Goal: Use online tool/utility: Utilize a website feature to perform a specific function

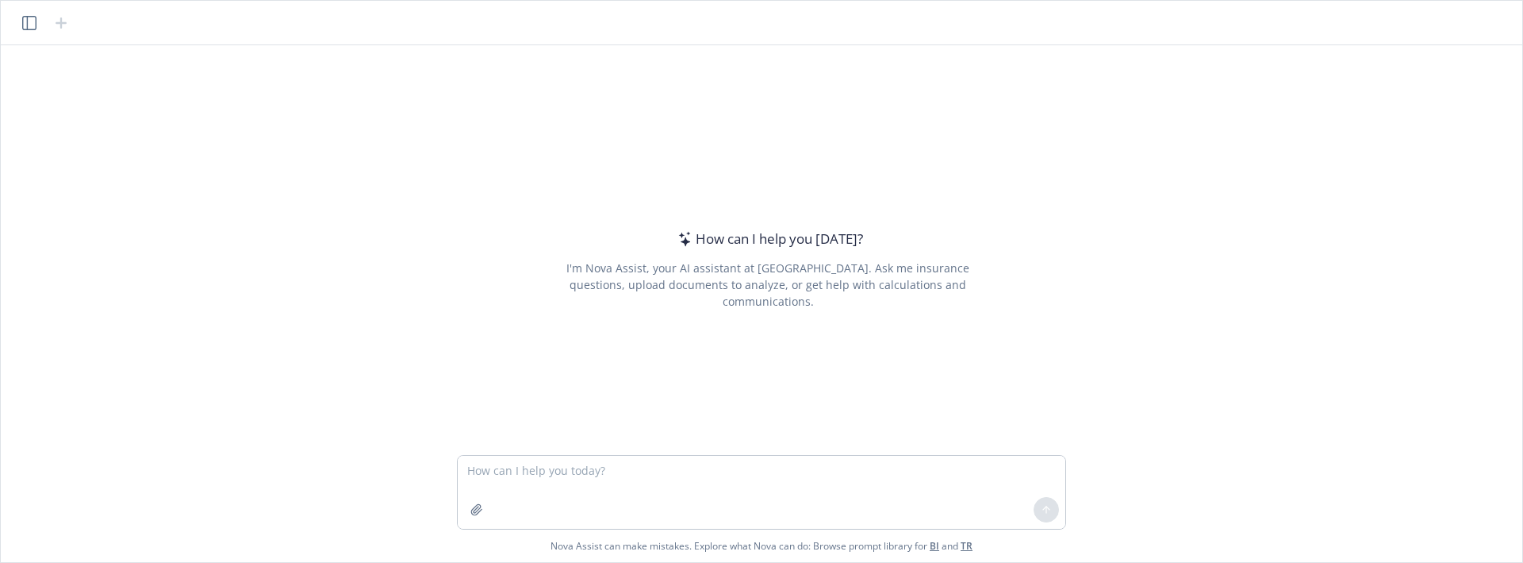
drag, startPoint x: 1356, startPoint y: 288, endPoint x: 1033, endPoint y: 367, distance: 332.5
click at [1356, 288] on div "How can I help you [DATE]? I'm Nova Assist, your AI assistant at Newfront. Ask …" at bounding box center [761, 249] width 1509 height 409
click at [472, 515] on icon "button" at bounding box center [476, 509] width 13 height 13
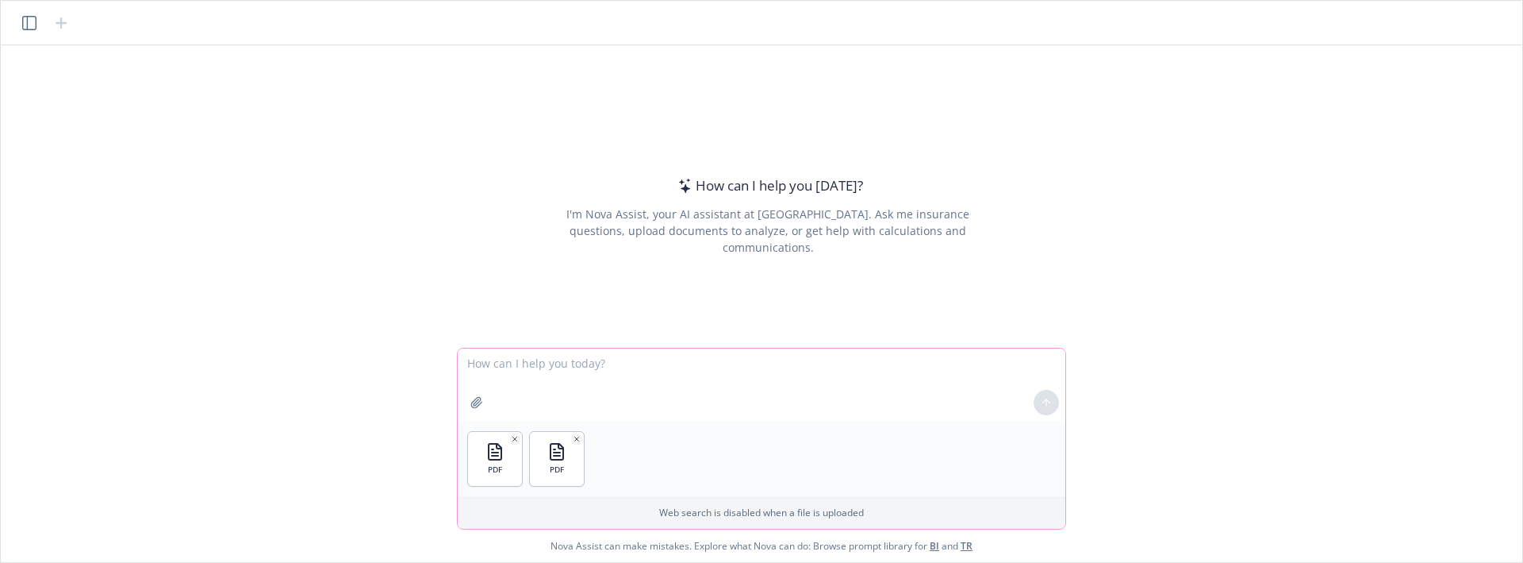
drag, startPoint x: 685, startPoint y: 350, endPoint x: 682, endPoint y: 367, distance: 17.0
click at [685, 354] on textarea at bounding box center [762, 384] width 608 height 73
click at [682, 367] on textarea at bounding box center [762, 384] width 608 height 73
click at [739, 366] on textarea "Extract the limits of this 2 pdf file." at bounding box center [762, 384] width 608 height 73
type textarea "Extract the limits of this 2 pdf file. tell me the difference between these 2, …"
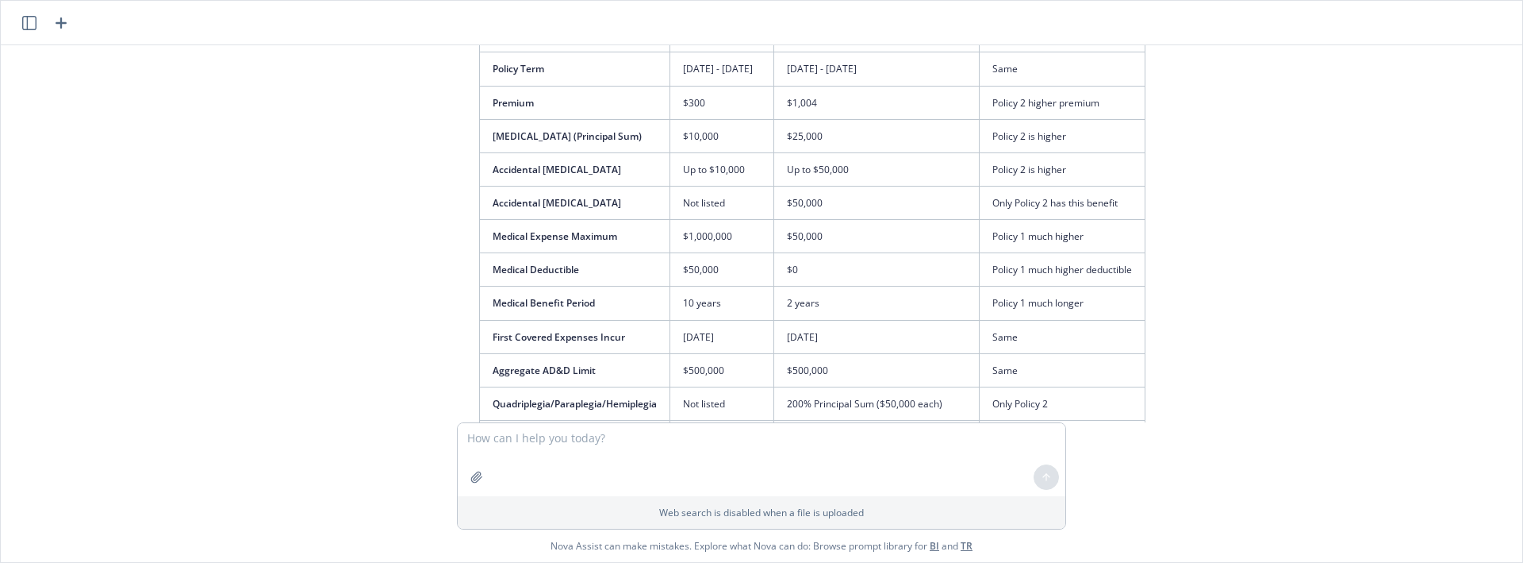
scroll to position [153, 0]
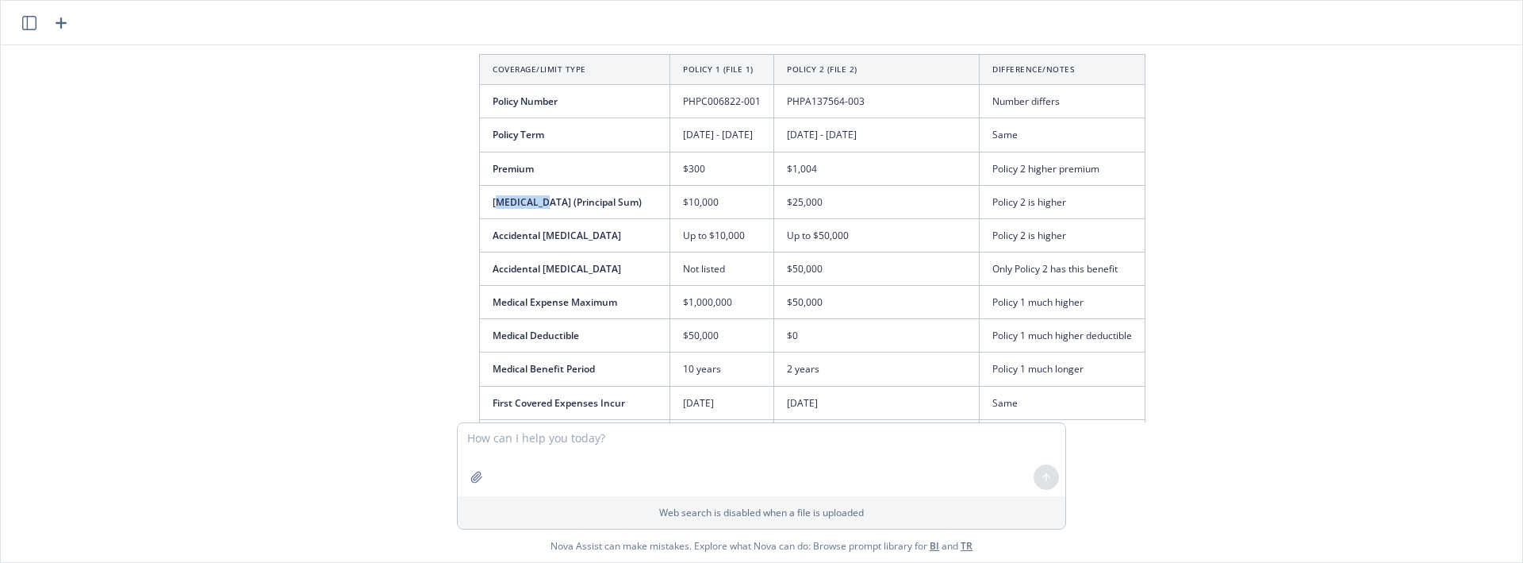
drag, startPoint x: 491, startPoint y: 203, endPoint x: 536, endPoint y: 203, distance: 44.4
click at [536, 203] on span "[MEDICAL_DATA] (Principal Sum)" at bounding box center [567, 201] width 149 height 13
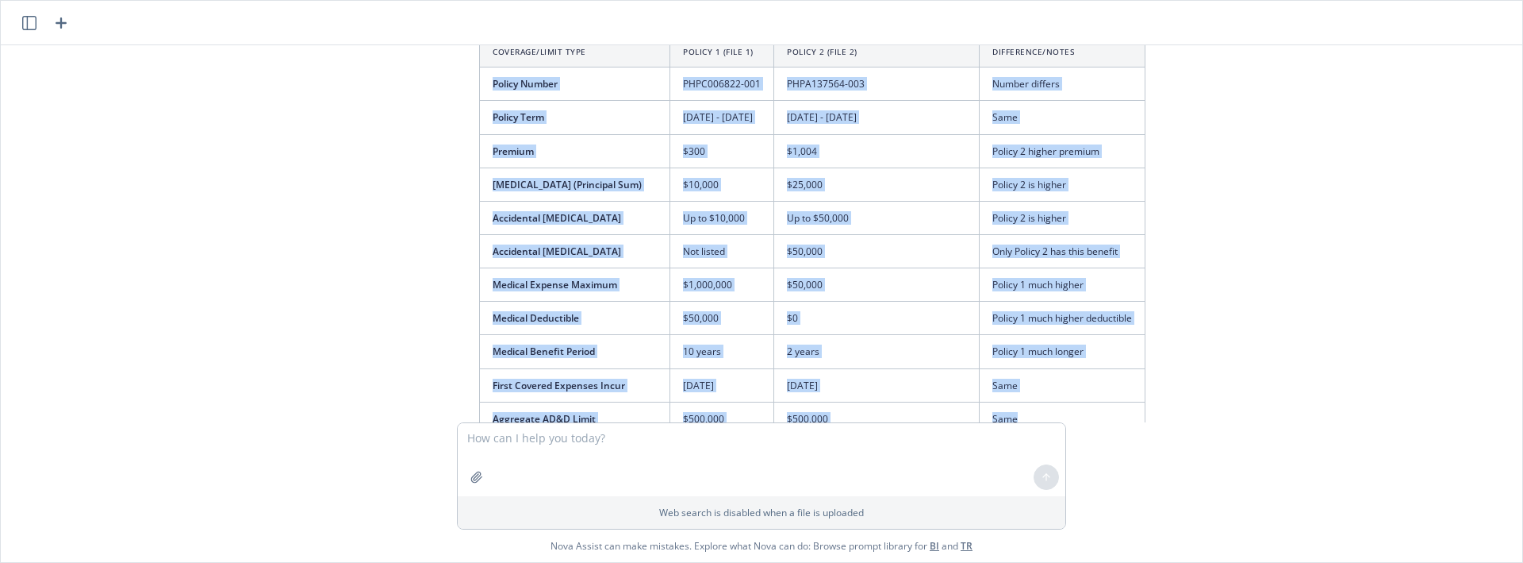
drag, startPoint x: 499, startPoint y: 105, endPoint x: 1051, endPoint y: 405, distance: 628.8
click at [1051, 405] on tbody "Policy Number PHPC006822-001 PHPA137564-003 Number differs Policy Term [DATE] -…" at bounding box center [813, 368] width 666 height 602
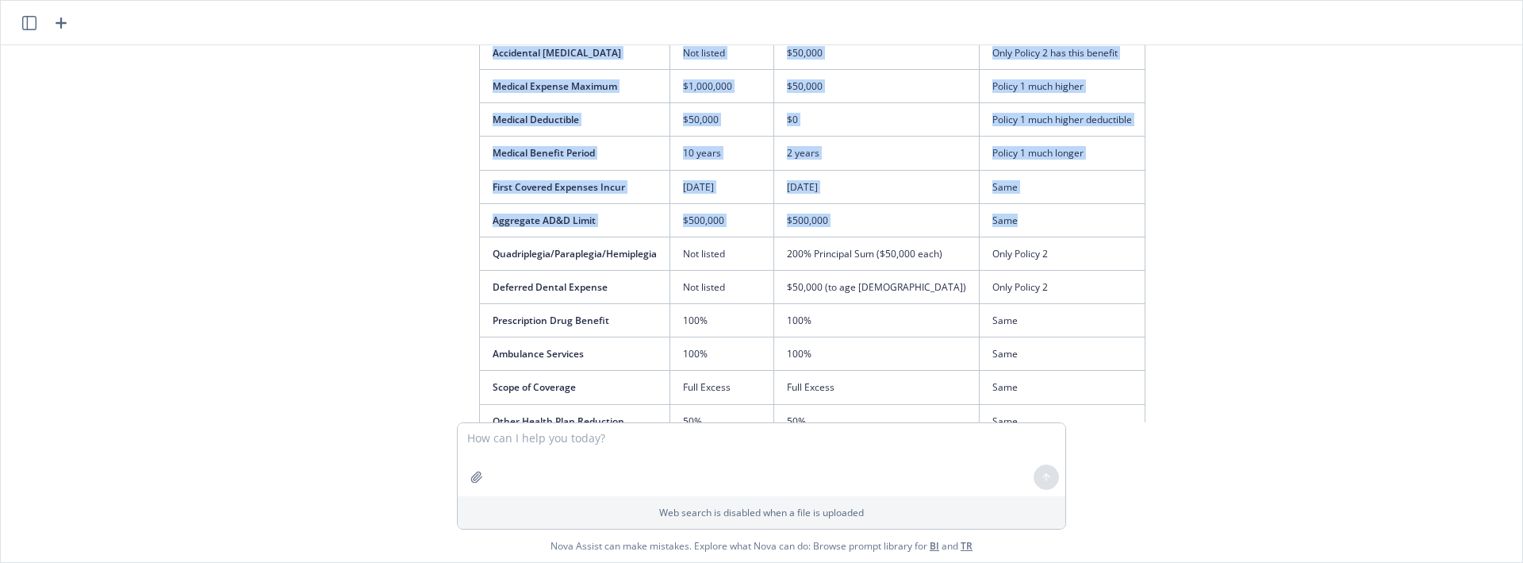
scroll to position [435, 0]
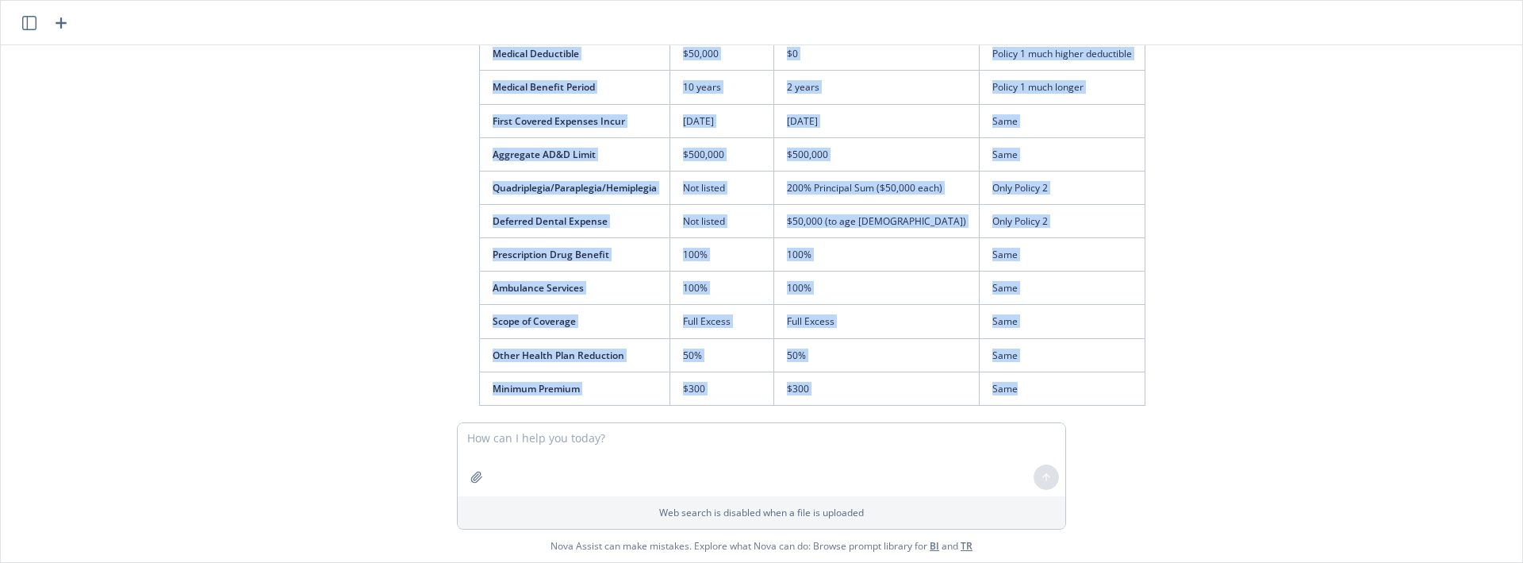
click at [1031, 391] on td "Same" at bounding box center [1063, 387] width 166 height 33
copy tbody "Policy Number PHPC006822-001 PHPA137564-003 Number differs Policy Term [DATE] -…"
click at [761, 313] on td "Full Excess" at bounding box center [722, 321] width 104 height 33
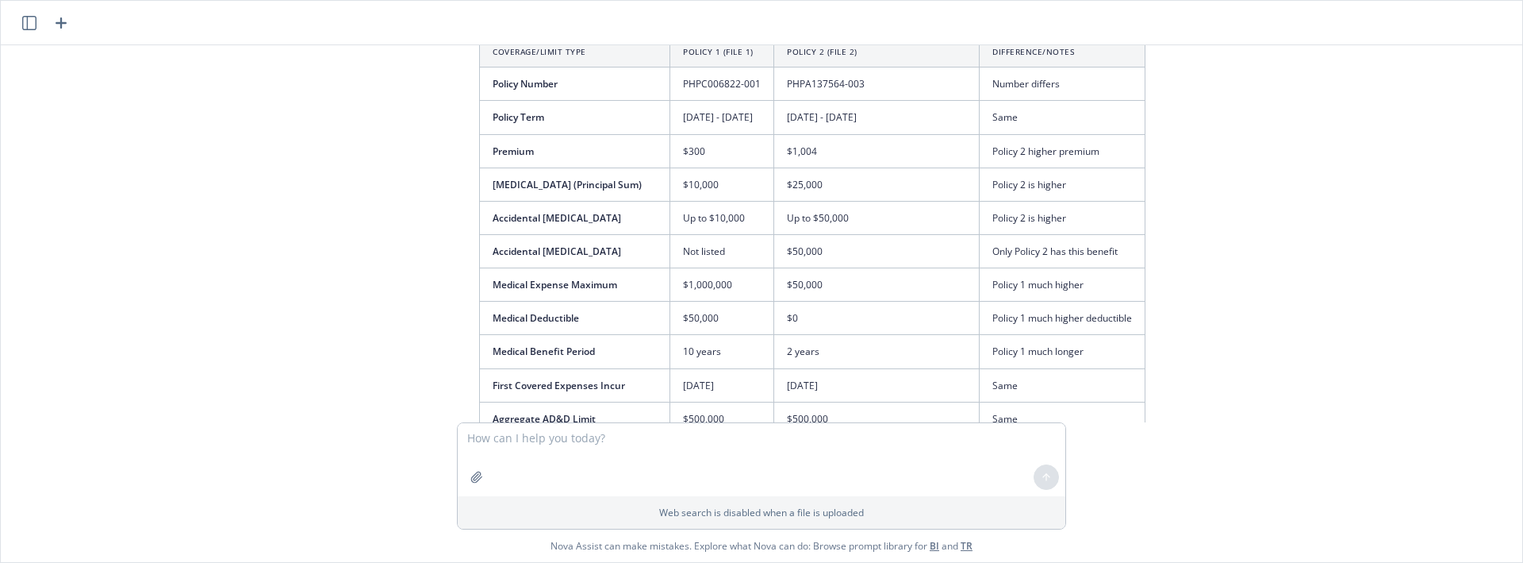
scroll to position [104, 0]
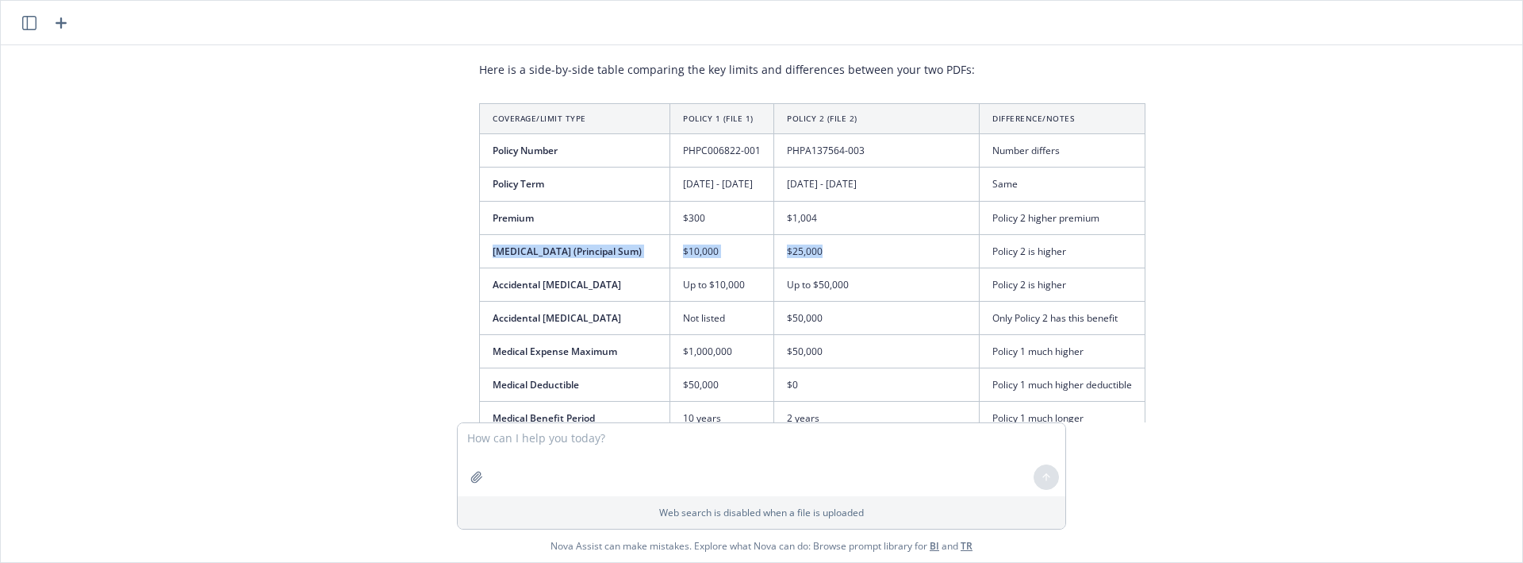
drag, startPoint x: 487, startPoint y: 252, endPoint x: 853, endPoint y: 258, distance: 365.8
click at [853, 258] on tr "[MEDICAL_DATA] (Principal Sum) $10,000 $25,000 Policy 2 is higher" at bounding box center [813, 250] width 666 height 33
copy tr "[MEDICAL_DATA] (Principal Sum) $10,000 $25,000"
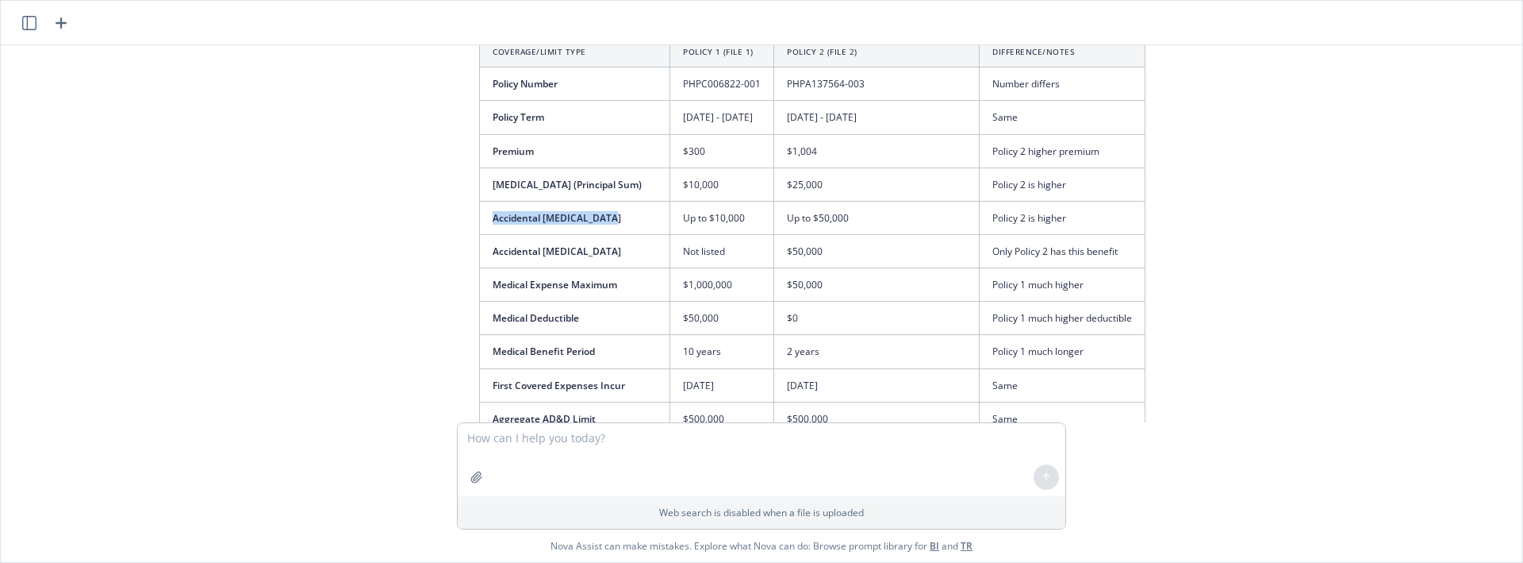
drag, startPoint x: 487, startPoint y: 213, endPoint x: 620, endPoint y: 213, distance: 132.5
click at [620, 213] on td "Accidental [MEDICAL_DATA]" at bounding box center [575, 217] width 190 height 33
copy span "Accidental [MEDICAL_DATA]"
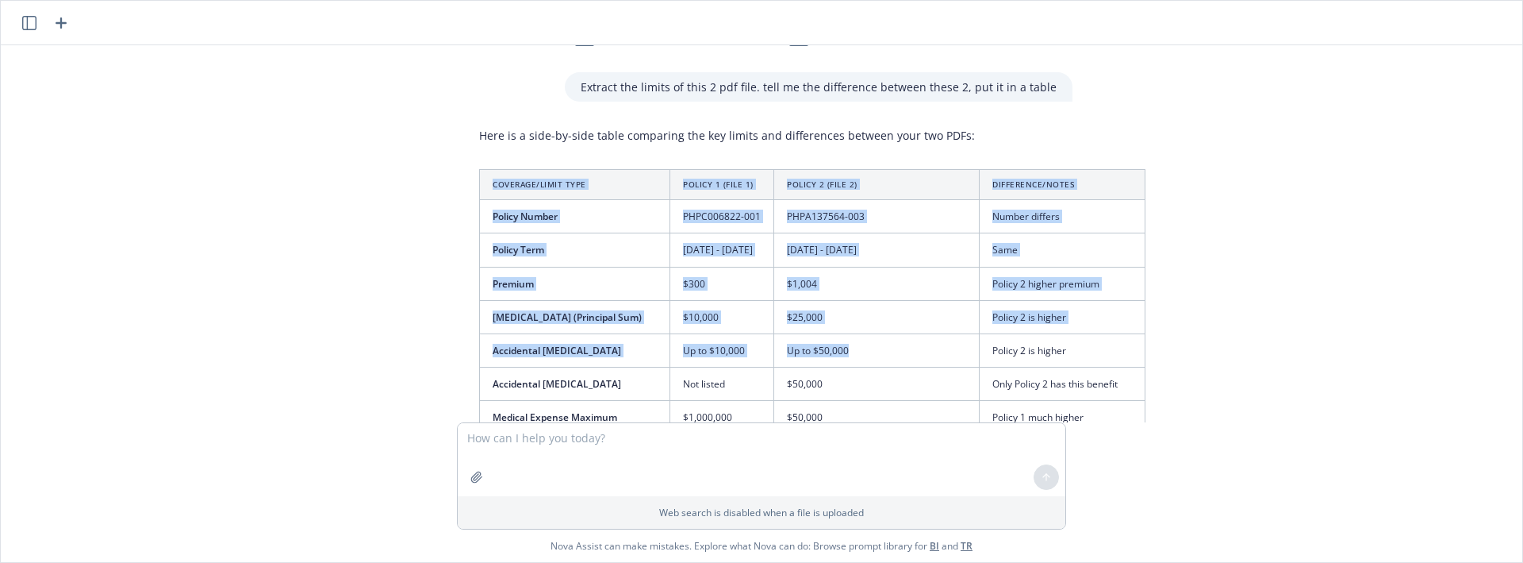
drag, startPoint x: 467, startPoint y: 167, endPoint x: 1124, endPoint y: 397, distance: 696.8
click at [1126, 397] on div "Here is a side-by-side table comparing the key limits and differences between y…" at bounding box center [812, 558] width 698 height 874
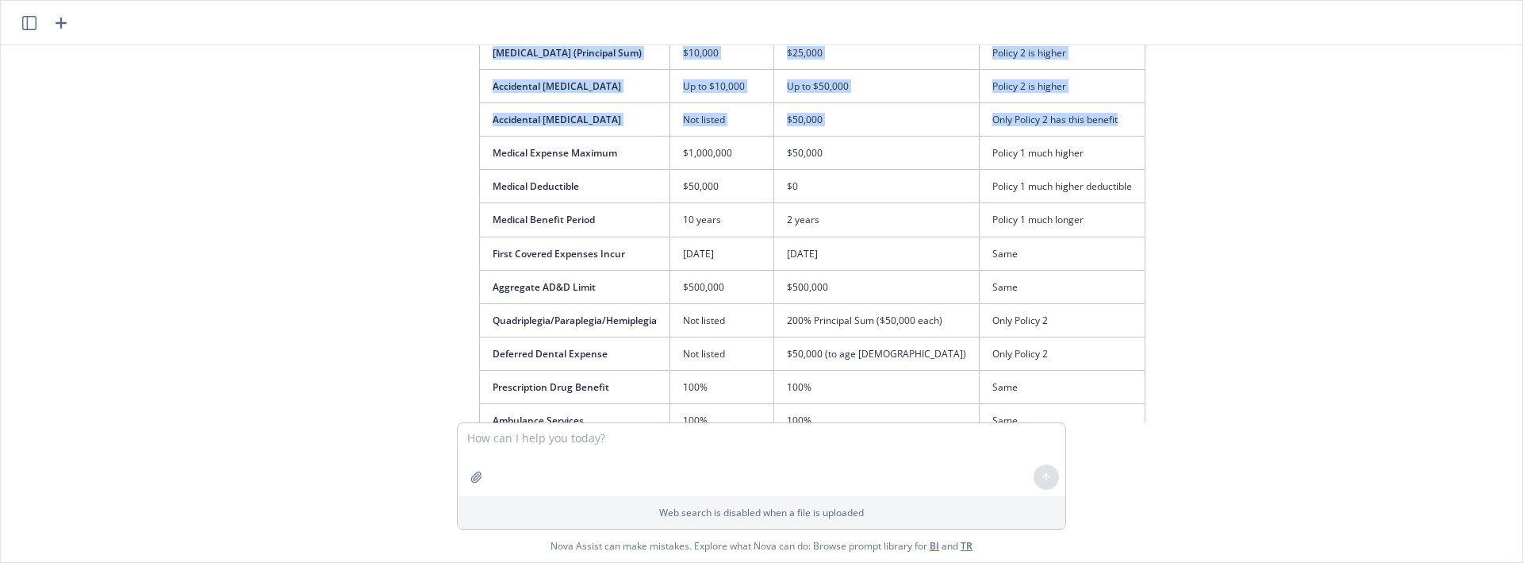
scroll to position [567, 0]
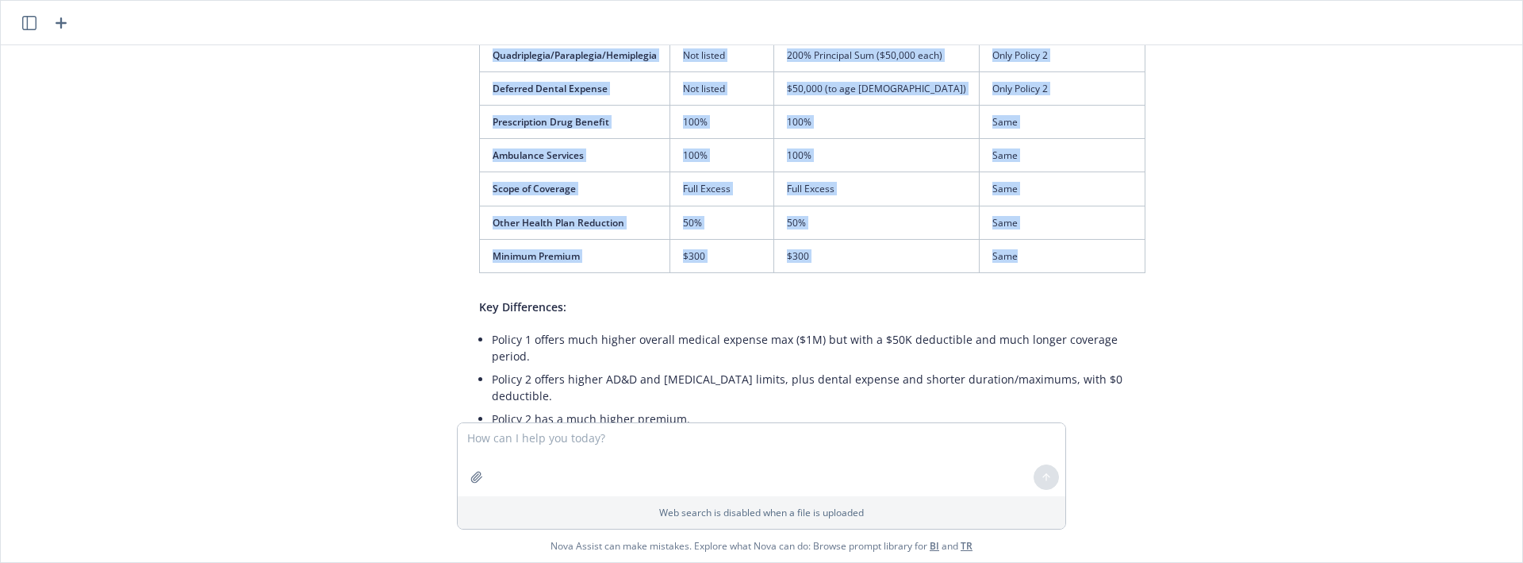
drag, startPoint x: 1066, startPoint y: 268, endPoint x: 1254, endPoint y: 275, distance: 189.0
click at [1258, 275] on div "pdf 25-26 Blanket Accident Policy (CAT).pdf.pdf pdf _25-26 Blanket Accident Pol…" at bounding box center [761, 233] width 1509 height 377
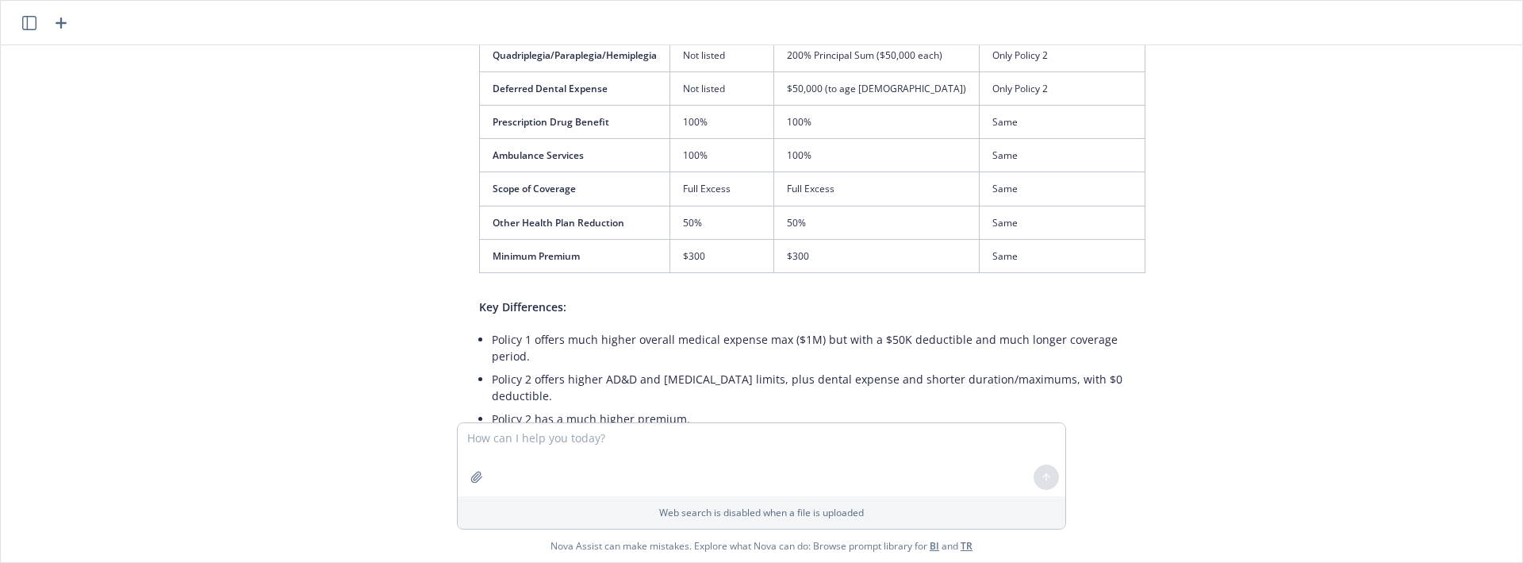
click at [1150, 253] on div "Here is a side-by-side table comparing the key limits and differences between y…" at bounding box center [812, 28] width 698 height 874
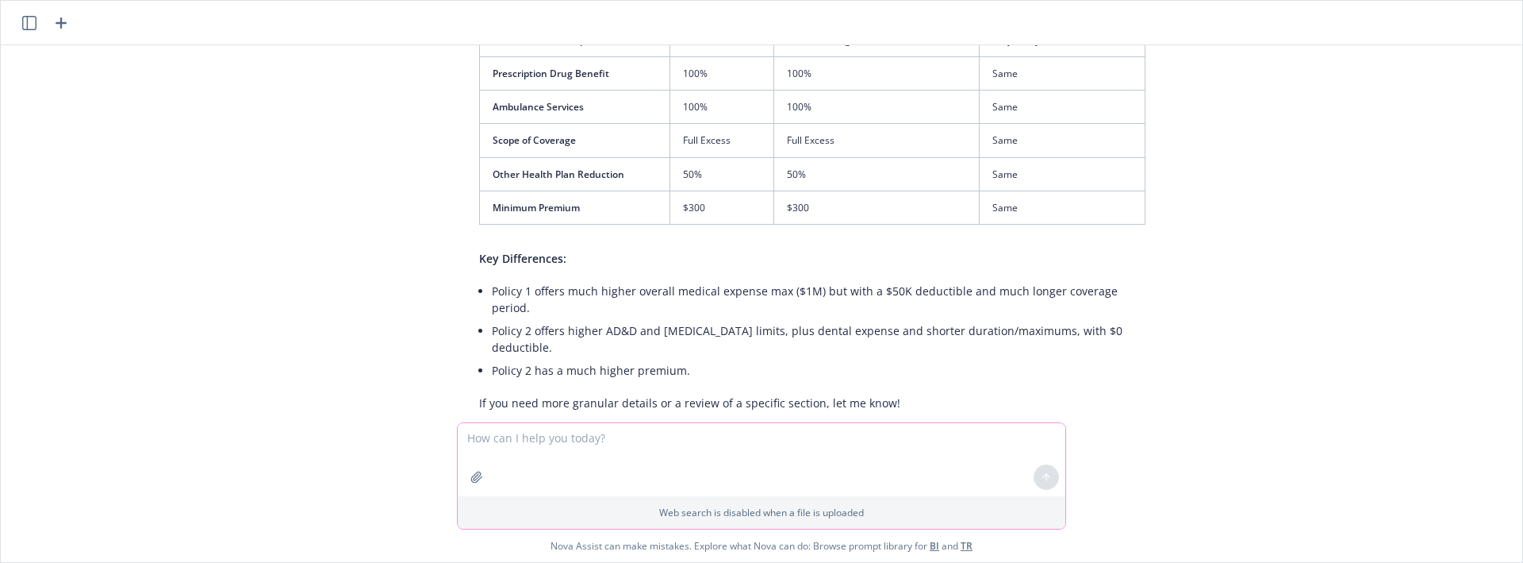
click at [755, 448] on textarea at bounding box center [762, 459] width 608 height 73
type textarea "Confirm the aggregate limit on this policy"
click at [474, 481] on icon "button" at bounding box center [476, 476] width 13 height 13
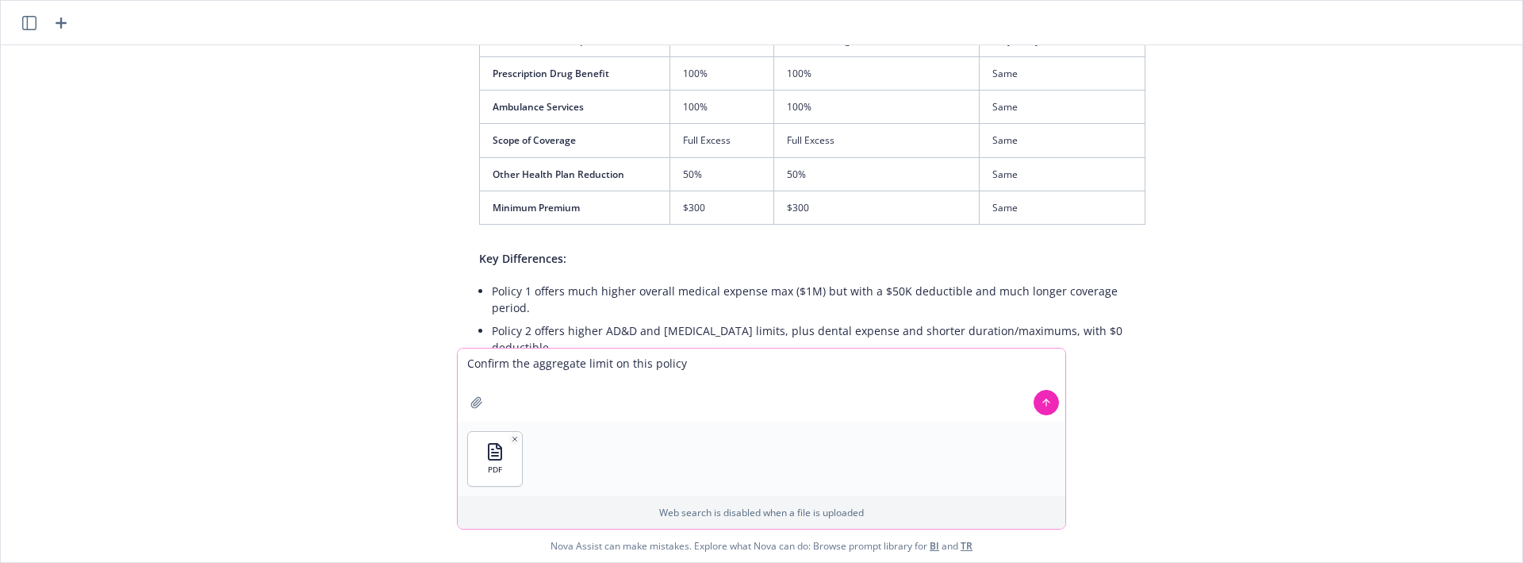
click at [1050, 401] on icon at bounding box center [1046, 402] width 11 height 11
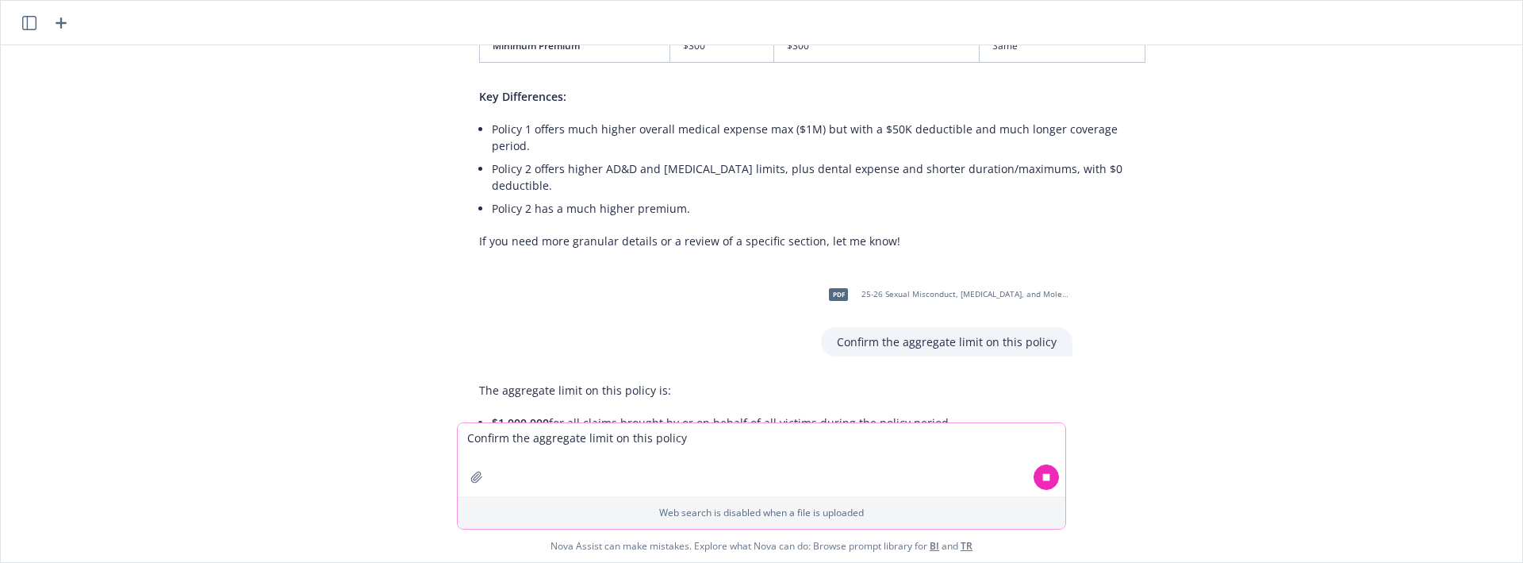
scroll to position [918, 0]
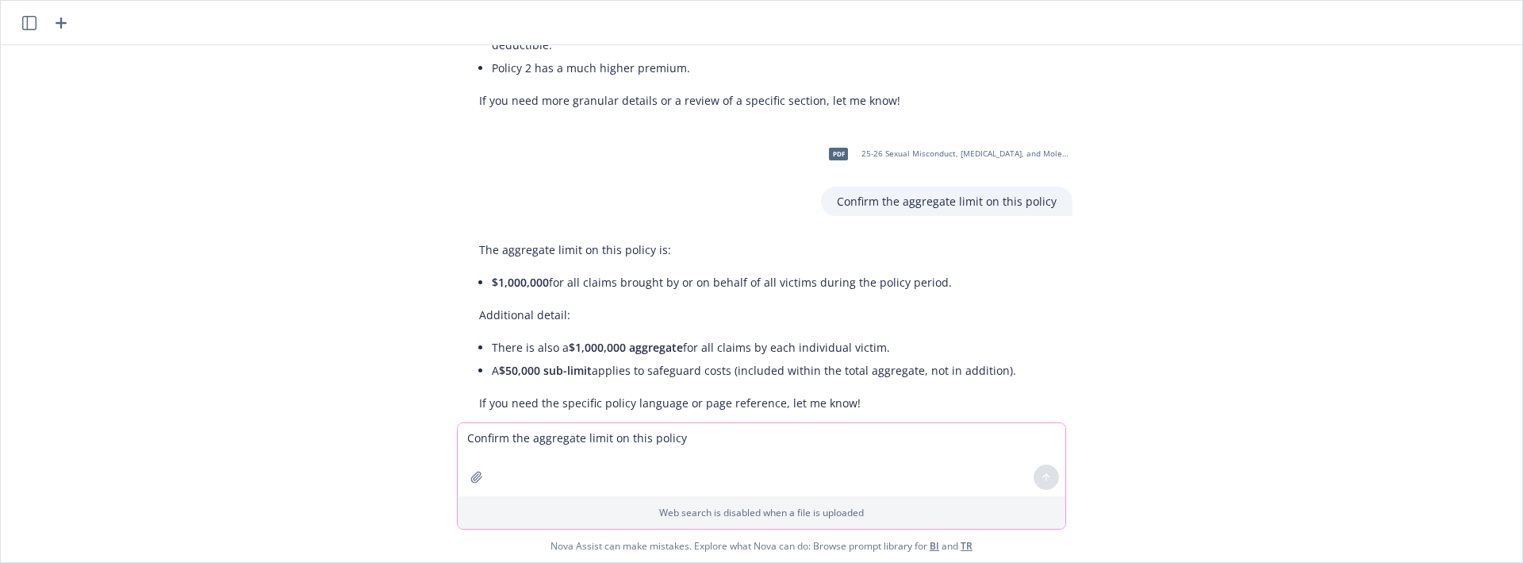
drag, startPoint x: 1325, startPoint y: 233, endPoint x: 1049, endPoint y: 320, distance: 289.3
click at [1325, 233] on div "pdf 25-26 Blanket Accident Policy (CAT).pdf.pdf pdf _25-26 Blanket Accident Pol…" at bounding box center [761, 233] width 1509 height 377
click at [470, 485] on button "button" at bounding box center [476, 476] width 25 height 25
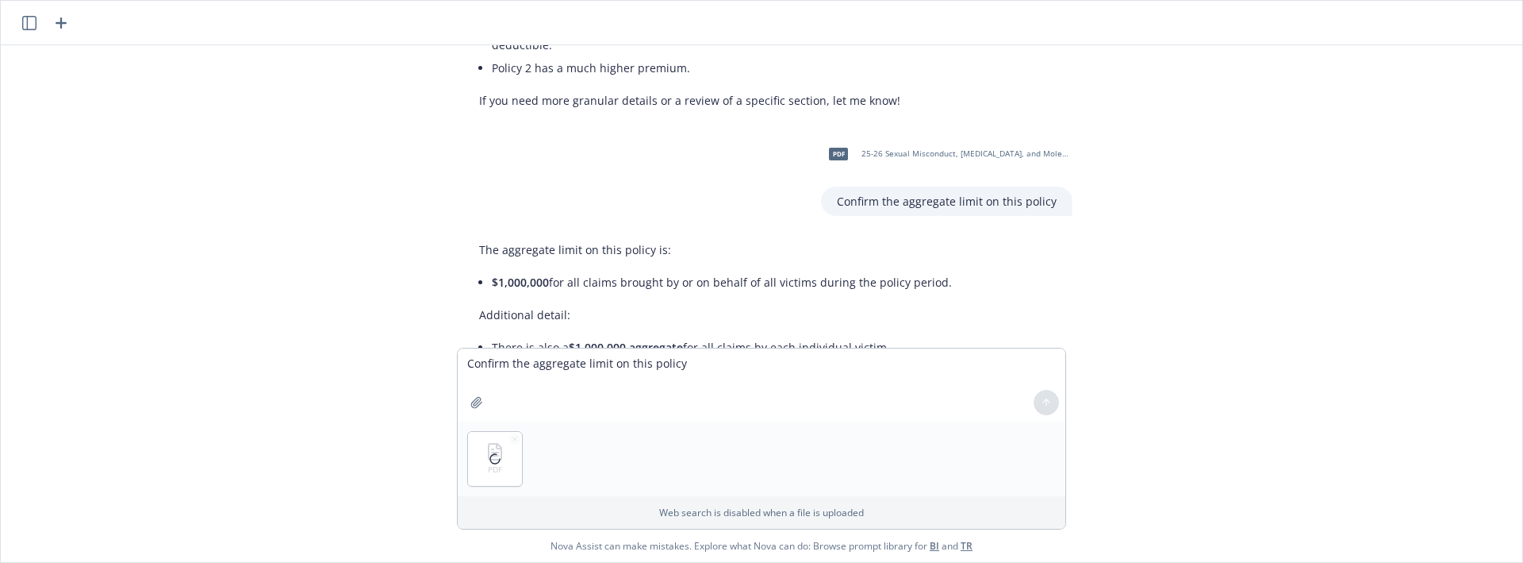
click at [520, 432] on div at bounding box center [495, 459] width 54 height 54
click at [543, 366] on textarea "Confirm the aggregate limit on this policy" at bounding box center [762, 384] width 608 height 73
type textarea "Extract the limits of this policy"
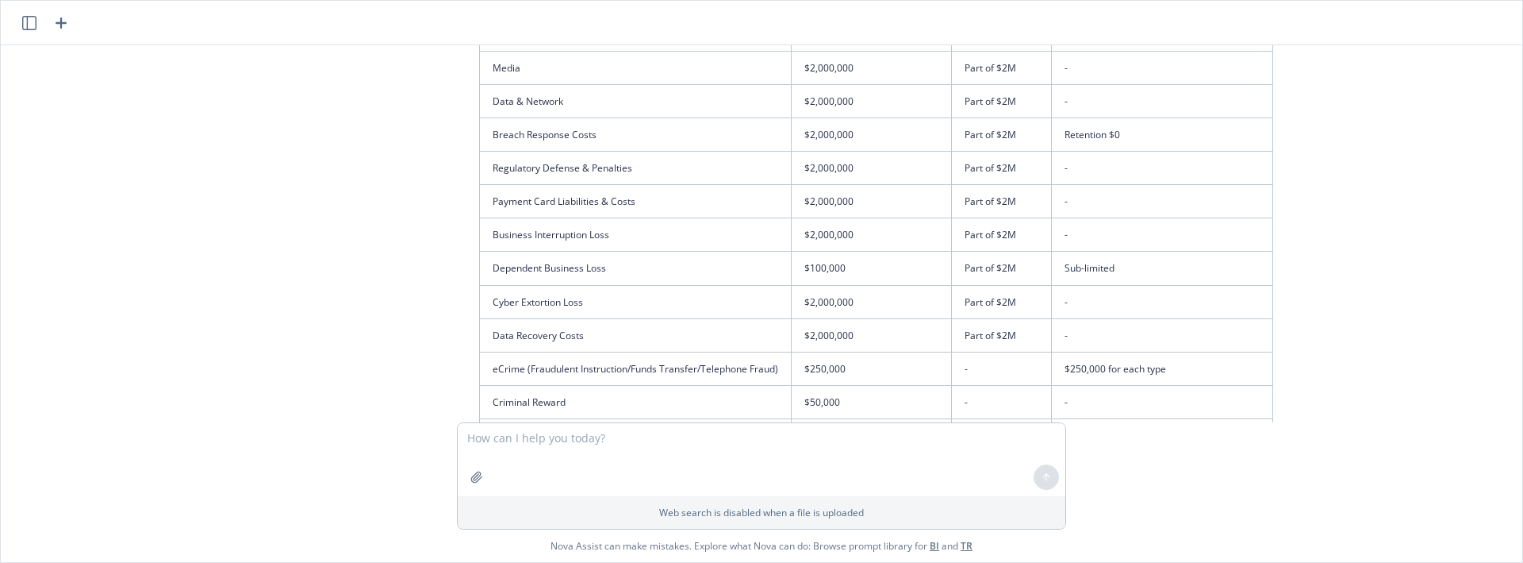
scroll to position [1319, 0]
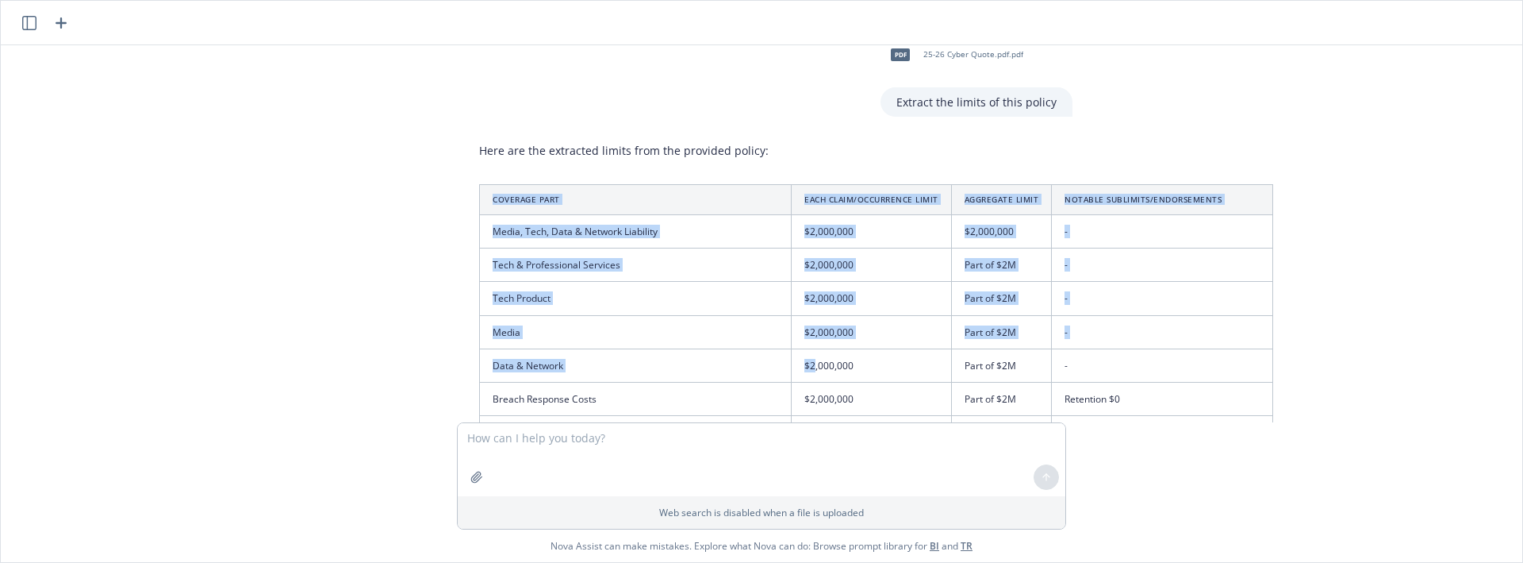
drag, startPoint x: 482, startPoint y: 168, endPoint x: 821, endPoint y: 328, distance: 374.4
click at [816, 331] on table "Coverage Part Each Claim/Occurrence Limit Aggregate Limit Notable Sublimits/End…" at bounding box center [876, 550] width 794 height 733
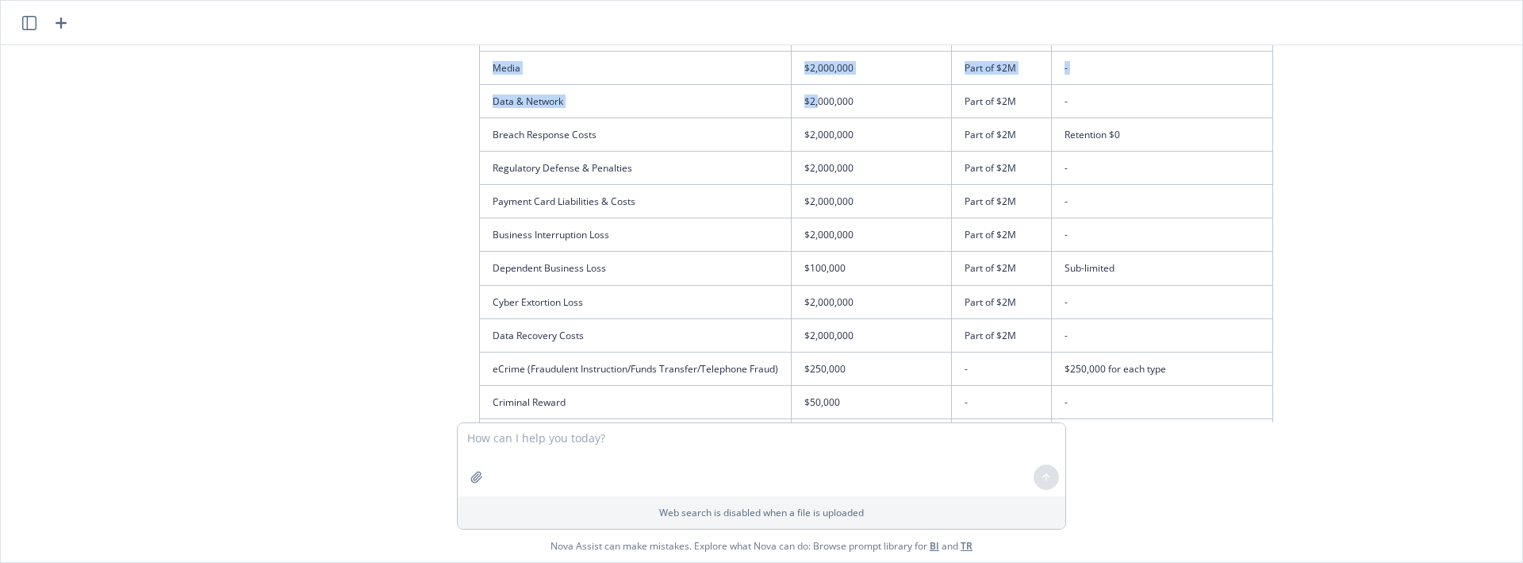
scroll to position [1849, 0]
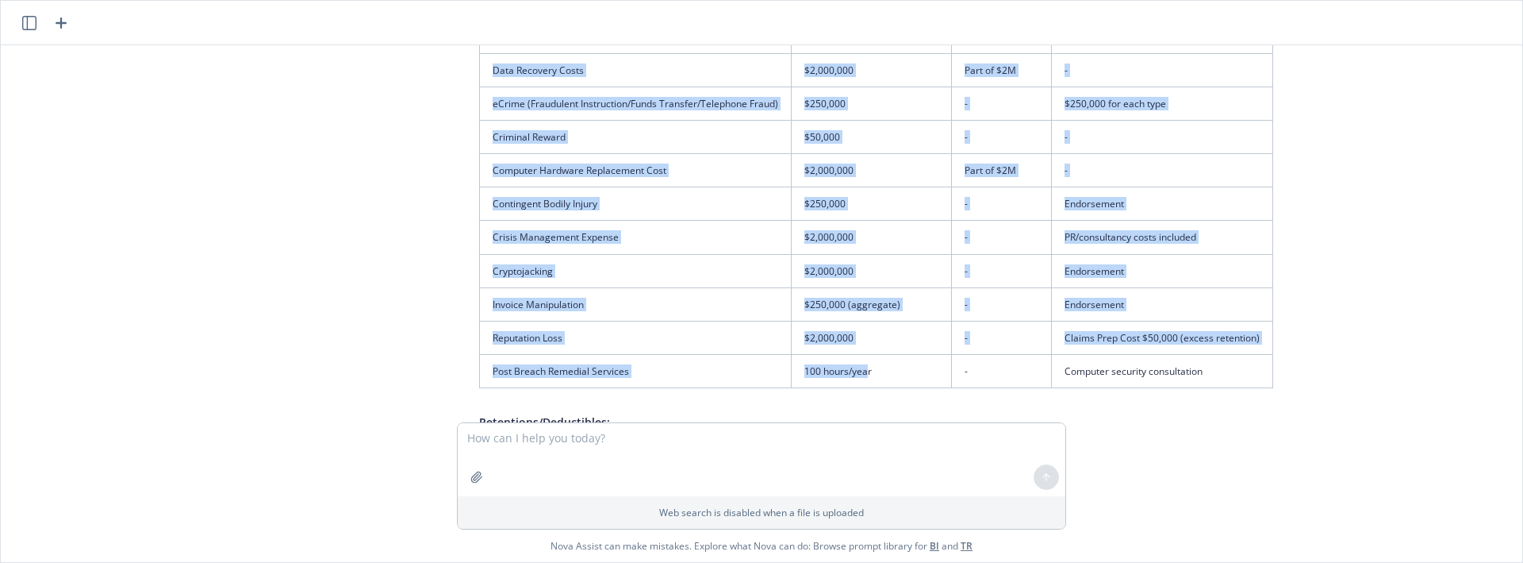
click at [865, 355] on td "100 hours/year" at bounding box center [872, 371] width 160 height 33
copy table "Coverage Part Each Claim/Occurrence Limit Aggregate Limit Notable Sublimits/End…"
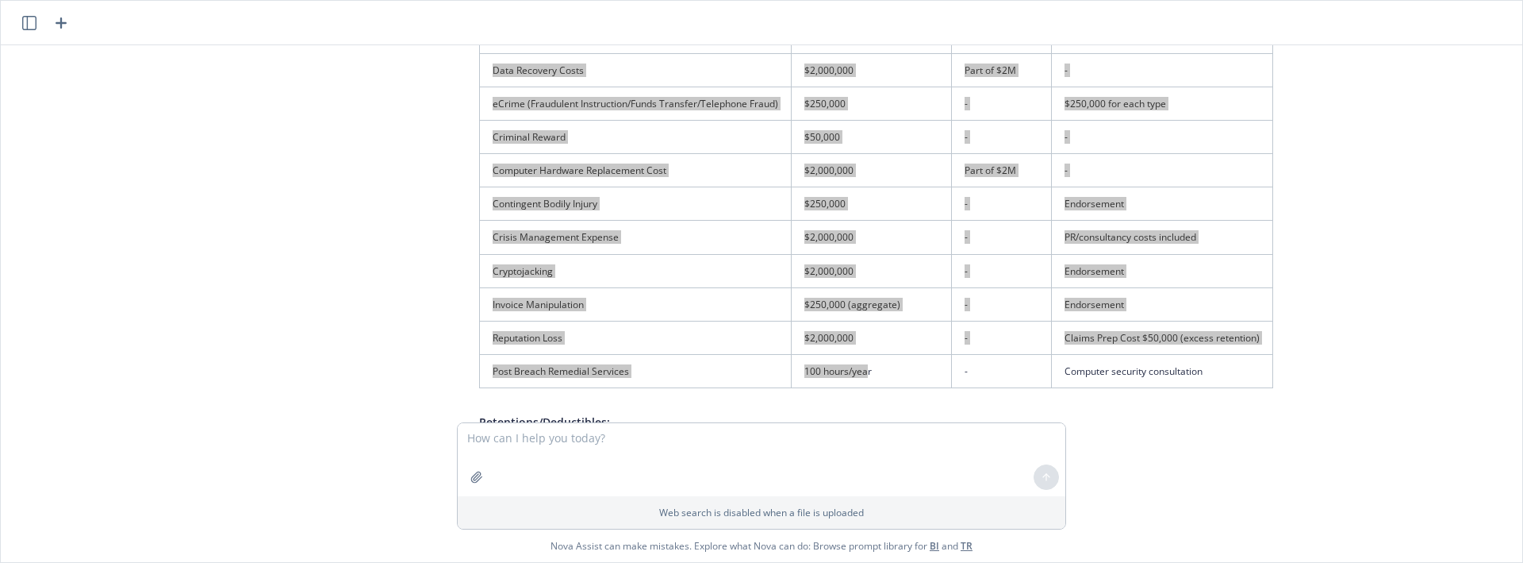
scroll to position [2113, 0]
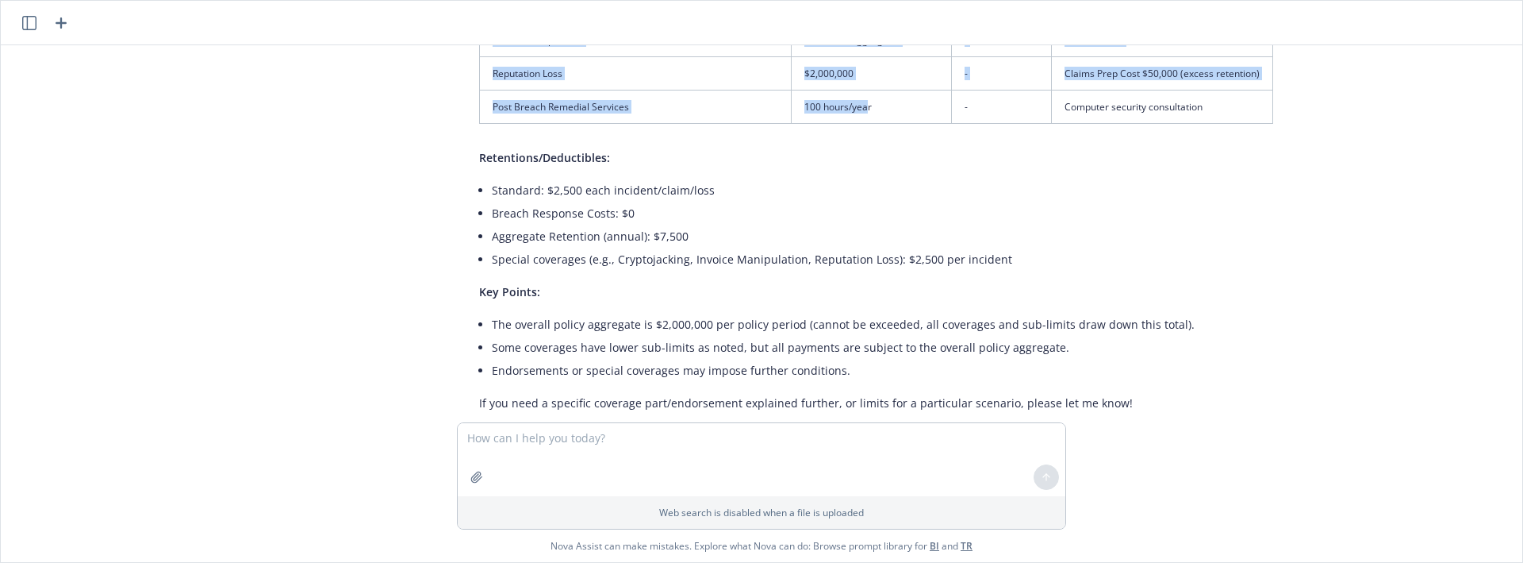
drag, startPoint x: 1282, startPoint y: 206, endPoint x: 1295, endPoint y: 181, distance: 28.4
